Goal: Browse casually: Explore the website without a specific task or goal

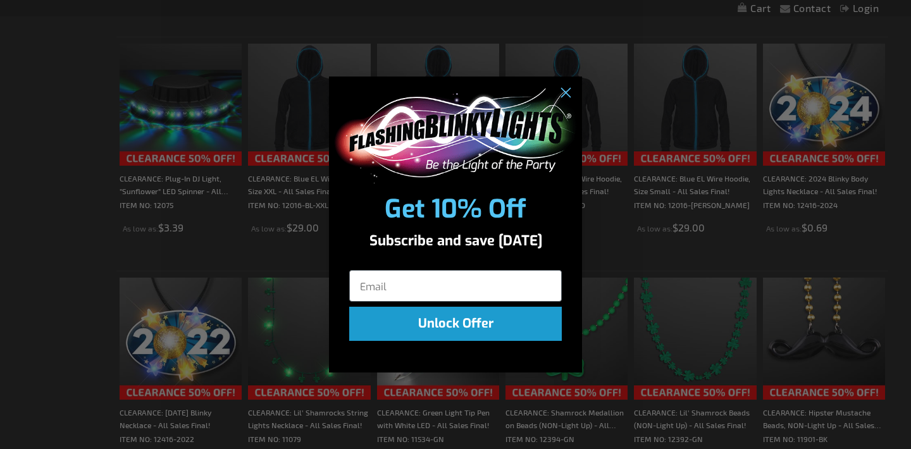
scroll to position [1825, 0]
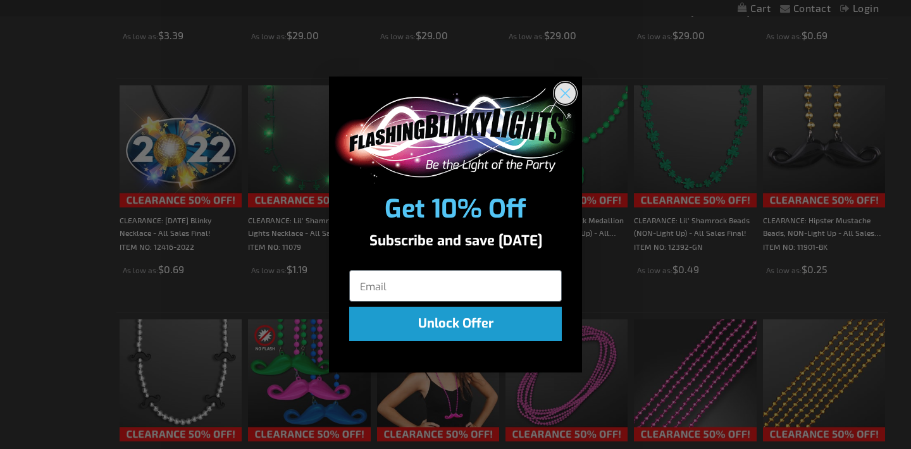
click at [567, 94] on icon "Close dialog" at bounding box center [565, 93] width 9 height 9
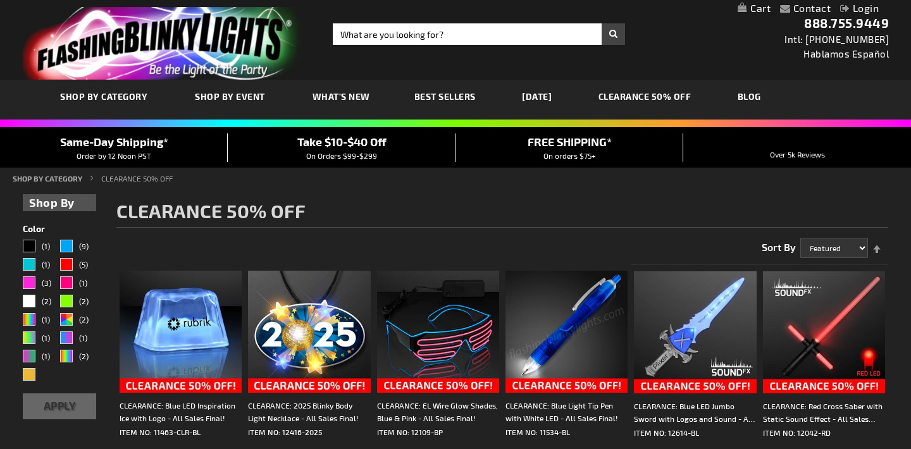
scroll to position [0, 0]
click at [432, 94] on span "Best Sellers" at bounding box center [444, 96] width 61 height 11
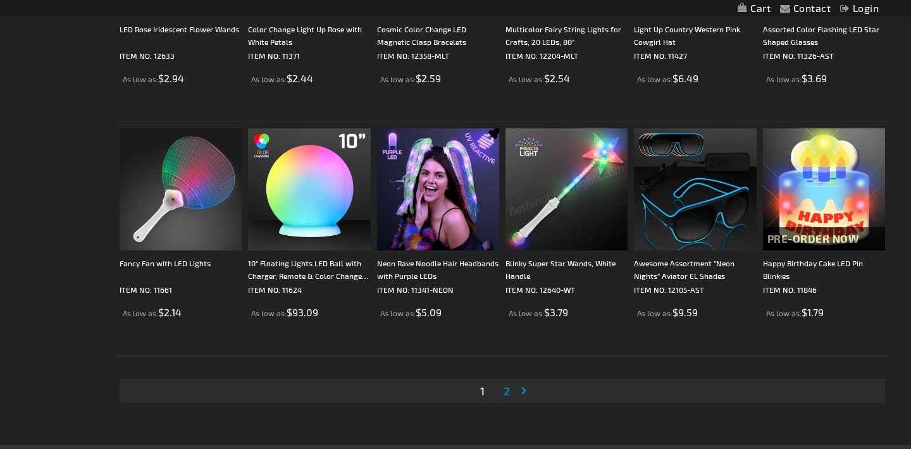
scroll to position [2367, 0]
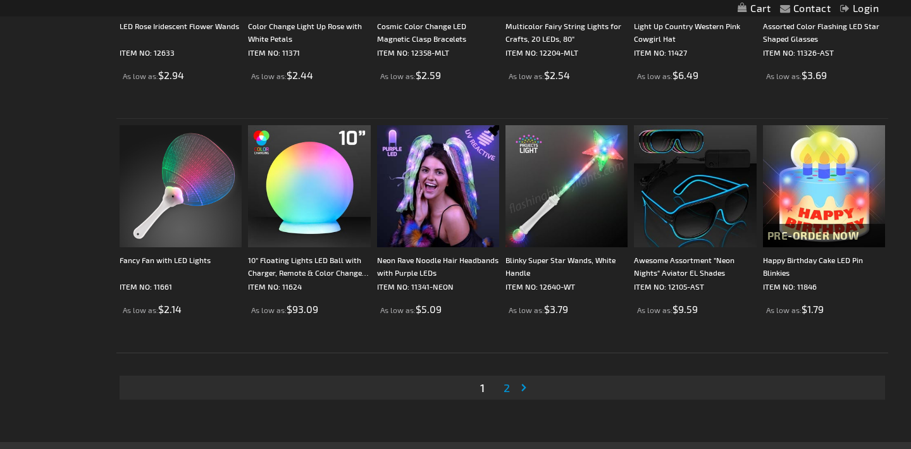
click at [504, 393] on span "2" at bounding box center [507, 388] width 6 height 14
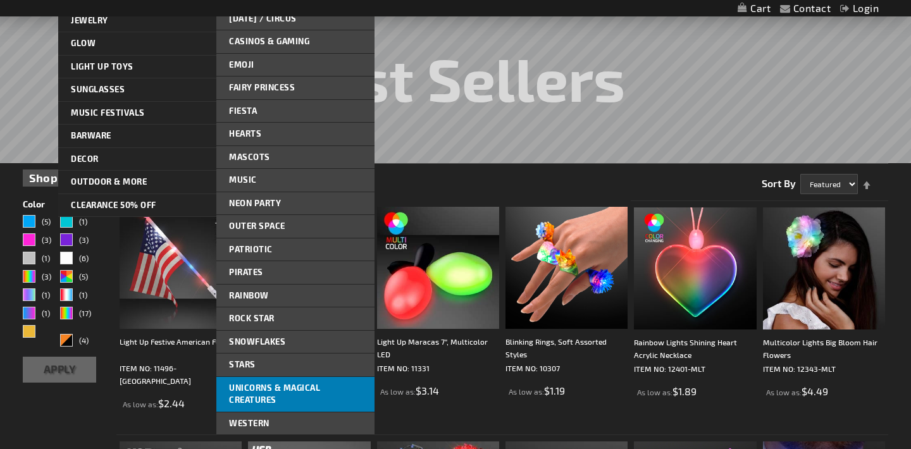
scroll to position [177, 0]
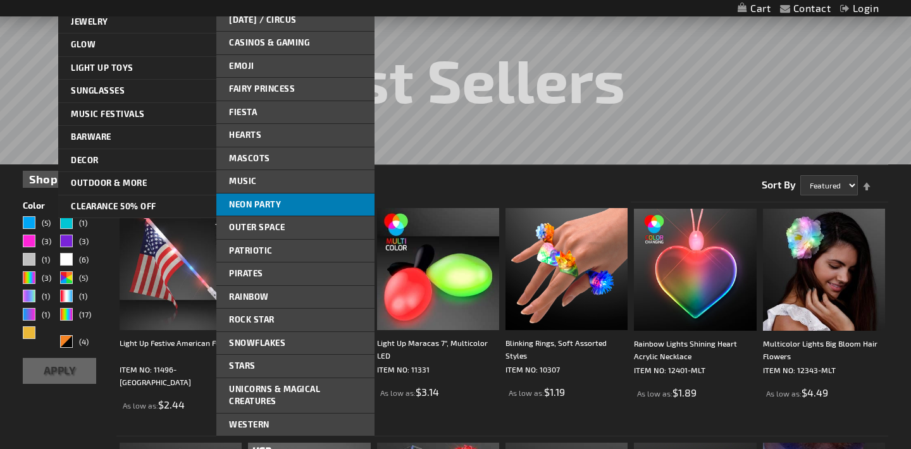
click at [288, 203] on link "Neon Party" at bounding box center [295, 205] width 158 height 23
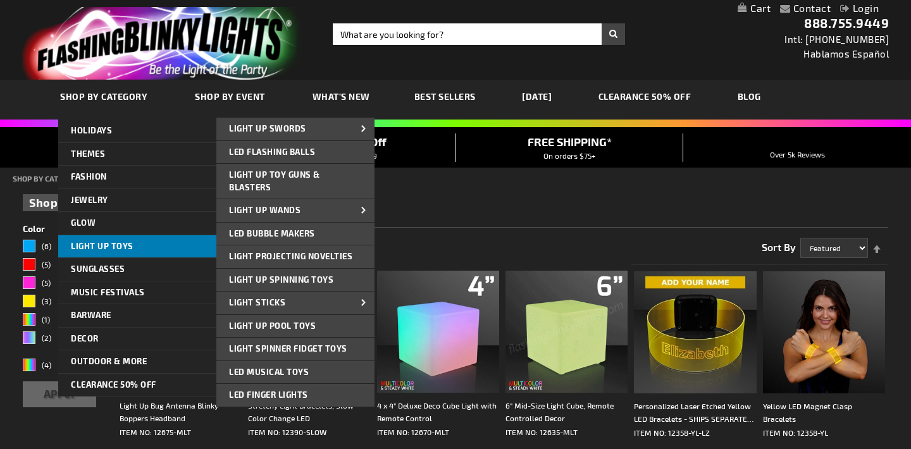
click at [125, 247] on span "Light Up Toys" at bounding box center [102, 246] width 63 height 10
